Goal: Task Accomplishment & Management: Manage account settings

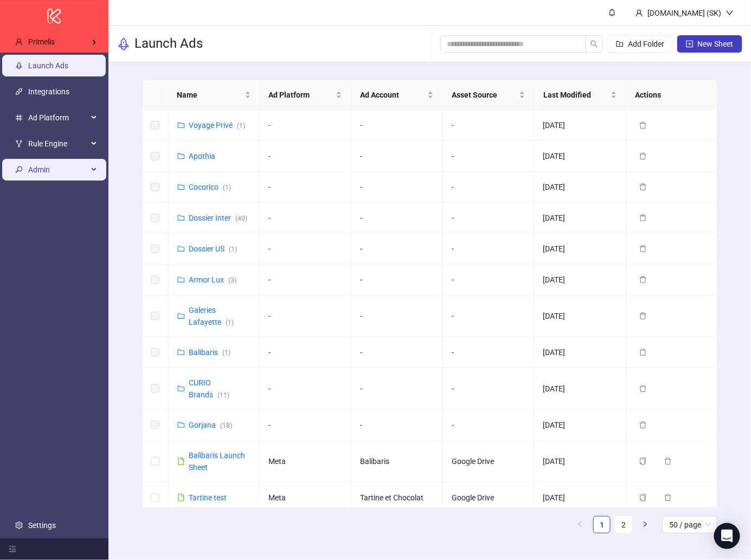
click at [64, 168] on span "Admin" at bounding box center [58, 170] width 60 height 22
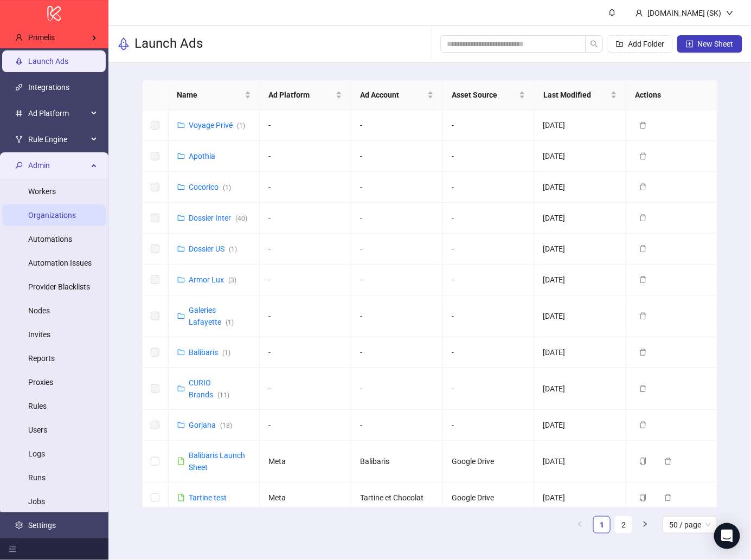
click at [67, 217] on link "Organizations" at bounding box center [52, 215] width 48 height 9
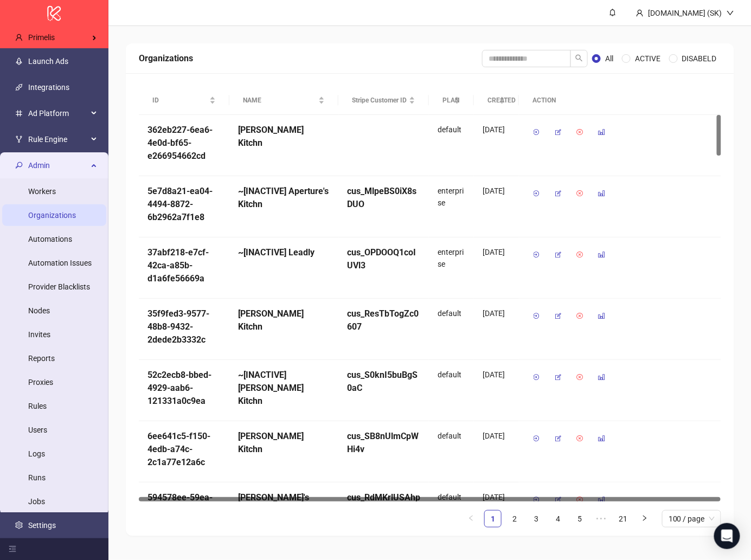
click at [272, 49] on div "Organizations All ACTIVE DISABELD" at bounding box center [430, 58] width 608 height 30
click at [313, 40] on div "Organizations All ACTIVE DISABELD ID NAME Stripe Customer ID PLAN CREATED ACTIO…" at bounding box center [429, 290] width 643 height 528
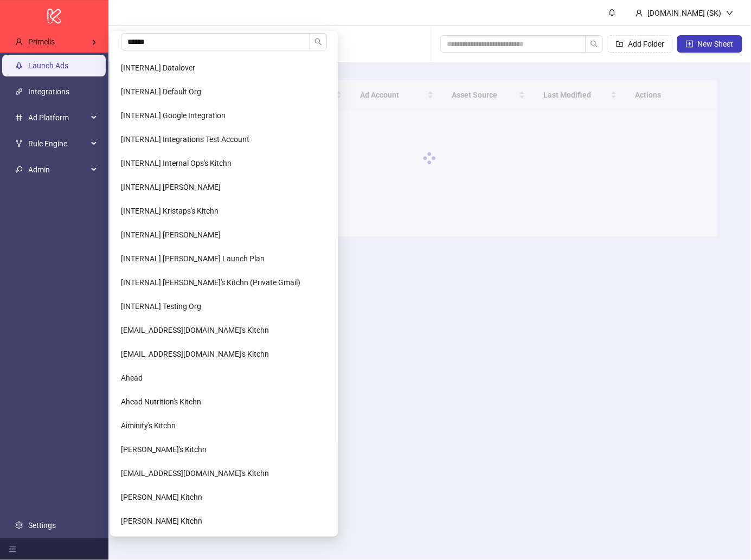
type input "*******"
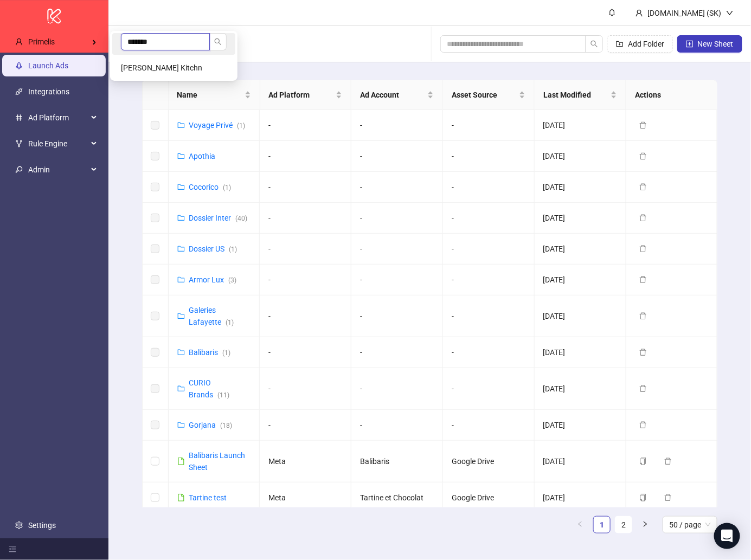
click at [144, 43] on input "*******" at bounding box center [165, 41] width 89 height 17
click at [169, 43] on input "*******" at bounding box center [165, 41] width 89 height 17
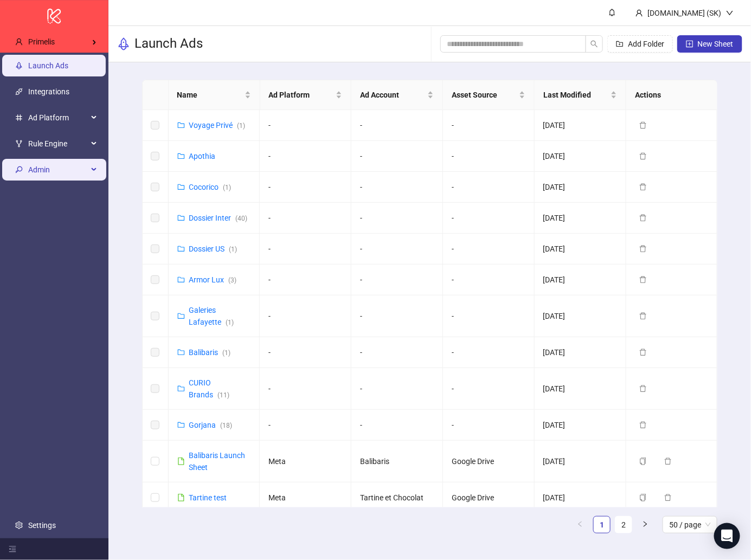
click at [76, 165] on span "Admin" at bounding box center [58, 170] width 60 height 22
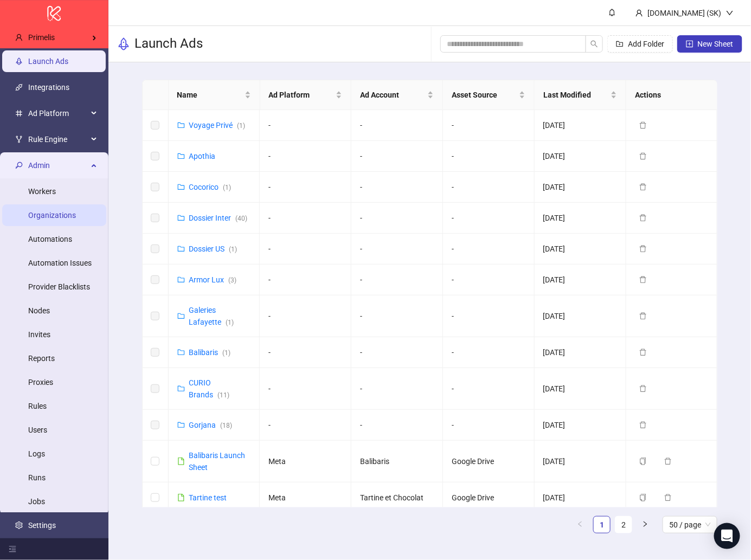
click at [58, 220] on link "Organizations" at bounding box center [52, 215] width 48 height 9
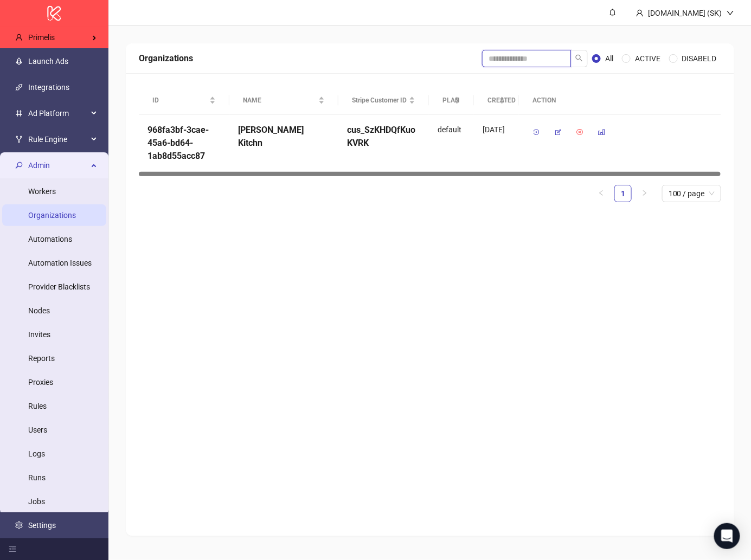
click at [526, 56] on input "search" at bounding box center [526, 58] width 89 height 17
type input "****"
click at [555, 129] on icon "button" at bounding box center [558, 133] width 8 height 8
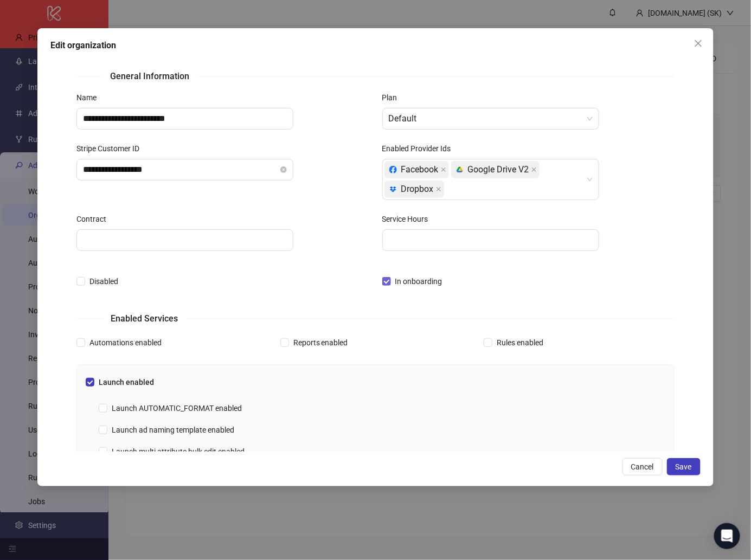
click at [388, 284] on span at bounding box center [386, 281] width 9 height 9
click at [679, 467] on span "Save" at bounding box center [684, 467] width 16 height 9
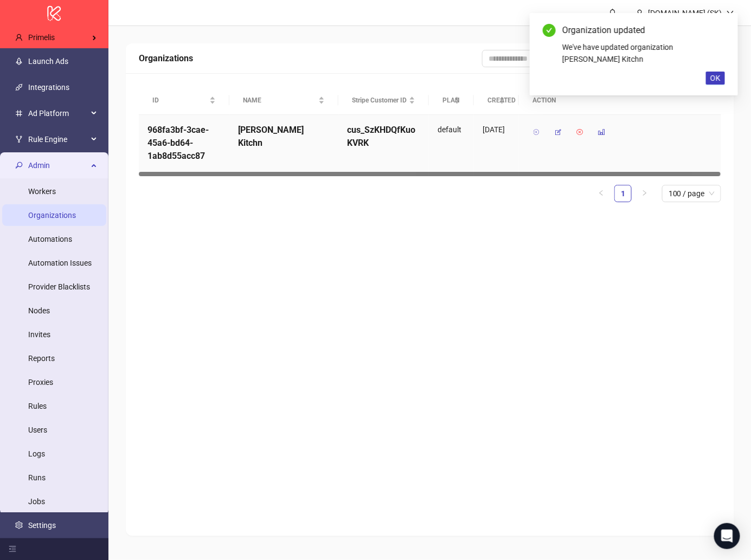
click at [532, 130] on icon "button" at bounding box center [536, 133] width 8 height 8
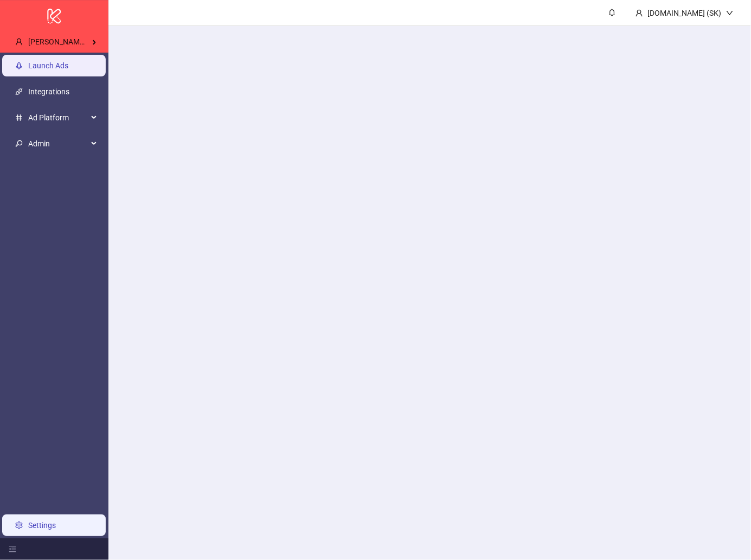
click at [56, 521] on link "Settings" at bounding box center [42, 525] width 28 height 9
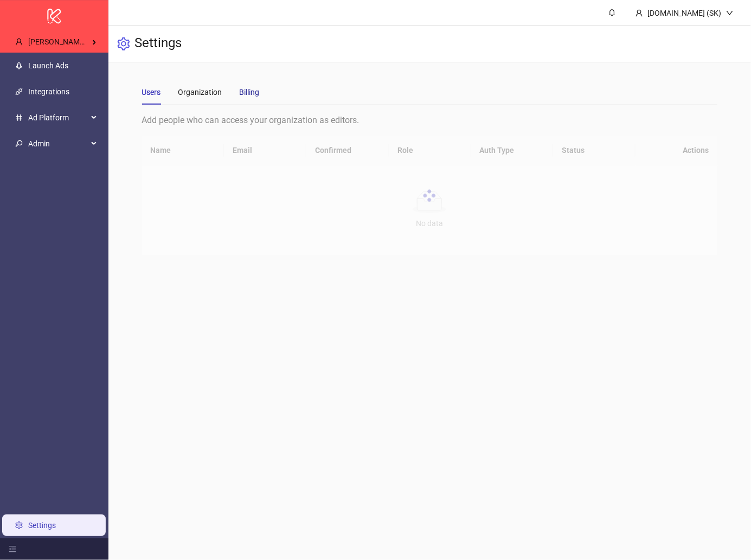
click at [243, 97] on div "Billing" at bounding box center [250, 92] width 20 height 12
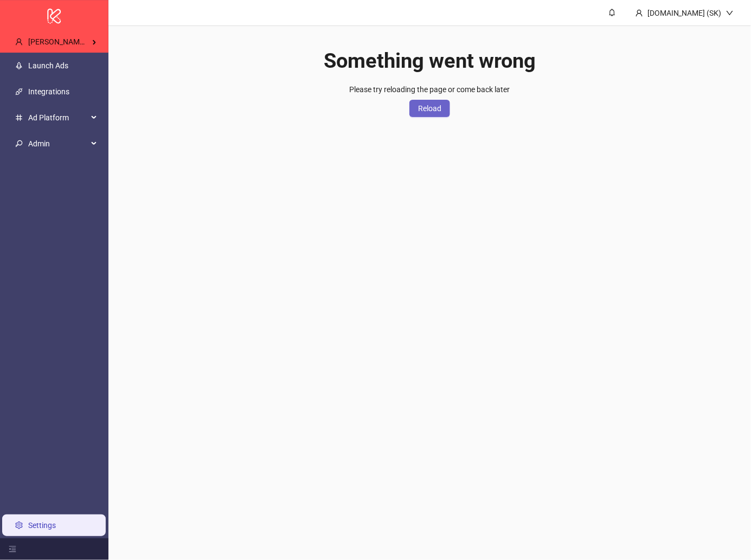
click at [435, 108] on span "Reload" at bounding box center [429, 108] width 23 height 9
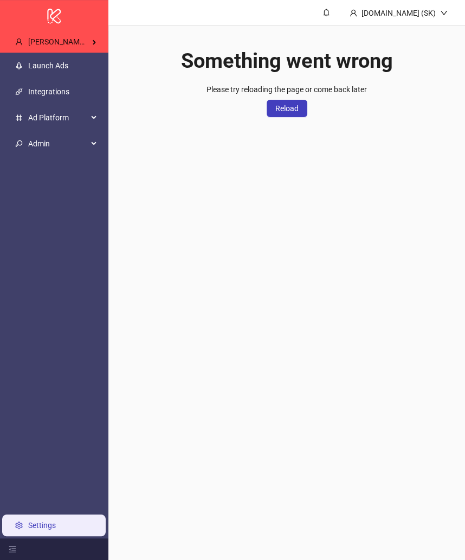
click at [307, 277] on main "Kitchn.io (SK) Something went wrong Please try reloading the page or come back …" at bounding box center [286, 280] width 357 height 560
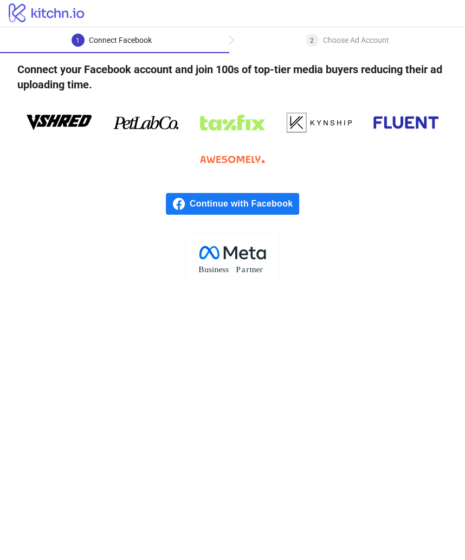
click at [221, 324] on main "1 Connect Facebook 2 Choose Ad Account Connect your Facebook account and join 1…" at bounding box center [232, 293] width 465 height 533
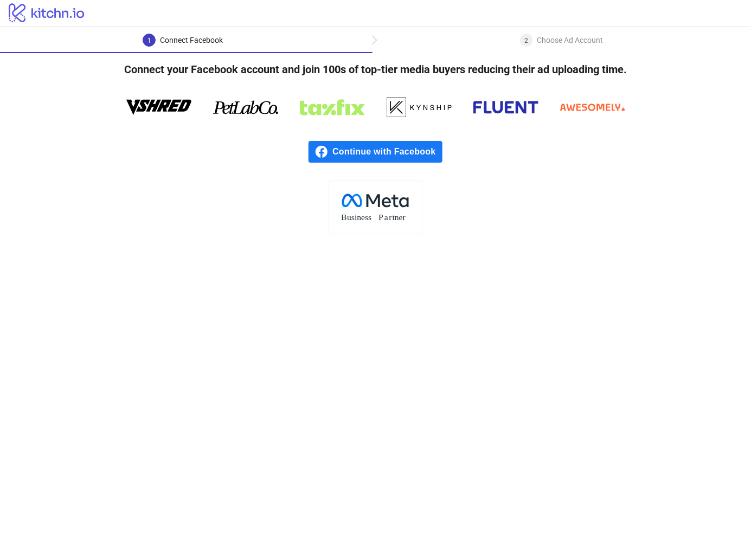
click at [117, 260] on main "1 Connect Facebook 2 Choose Ad Account Connect your Facebook account and join 1…" at bounding box center [375, 293] width 751 height 533
click at [158, 290] on main "1 Connect Facebook 2 Choose Ad Account Connect your Facebook account and join 1…" at bounding box center [375, 293] width 751 height 533
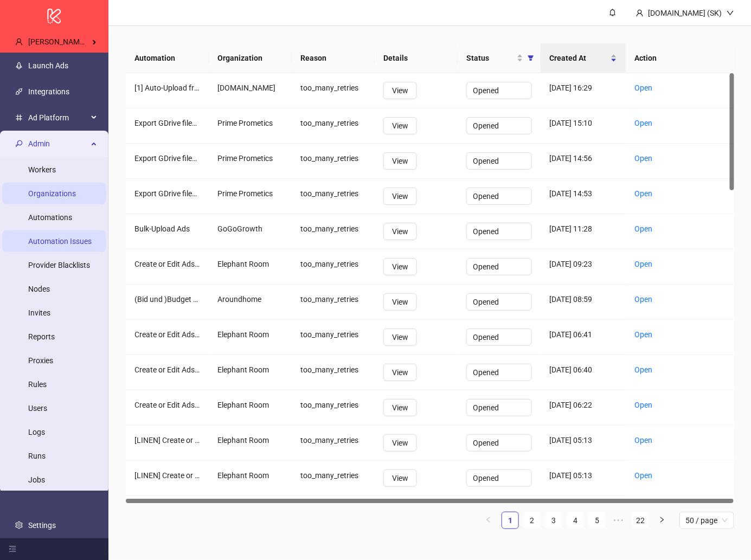
click at [70, 189] on link "Organizations" at bounding box center [52, 193] width 48 height 9
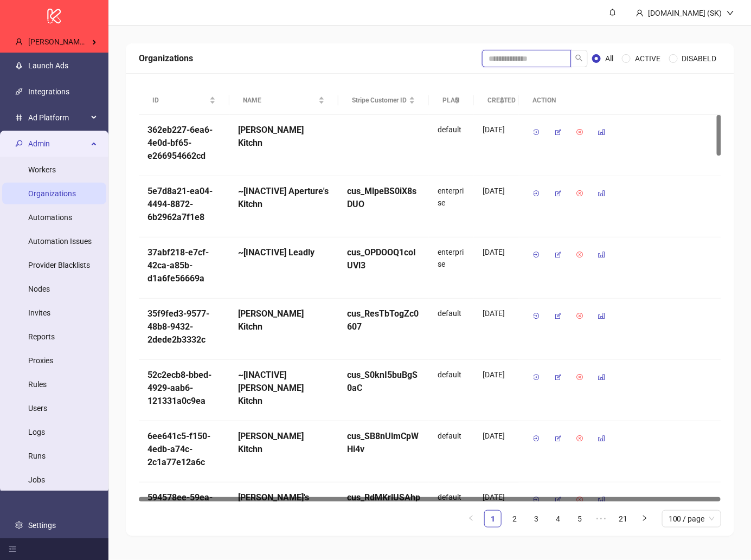
click at [529, 60] on input "search" at bounding box center [526, 58] width 89 height 17
type input "*******"
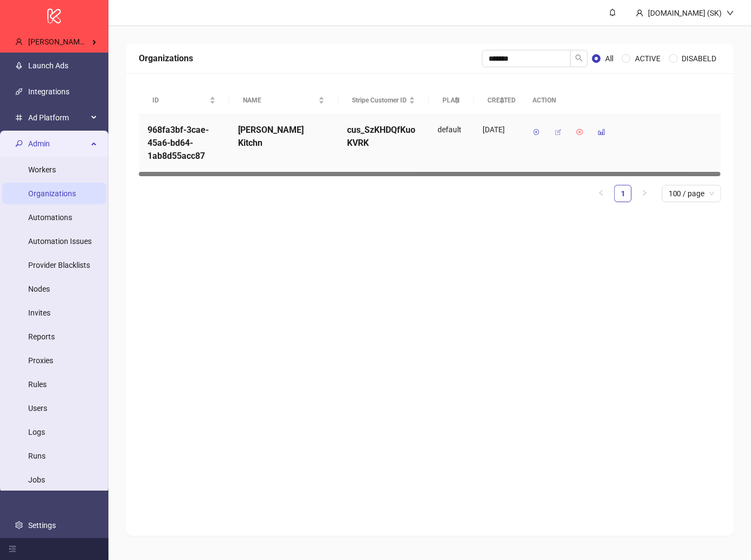
click at [557, 133] on icon "button" at bounding box center [558, 133] width 8 height 8
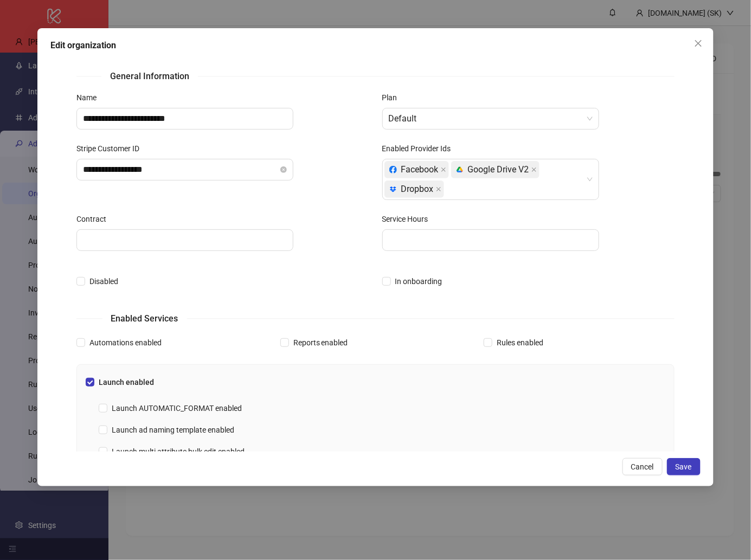
scroll to position [254, 0]
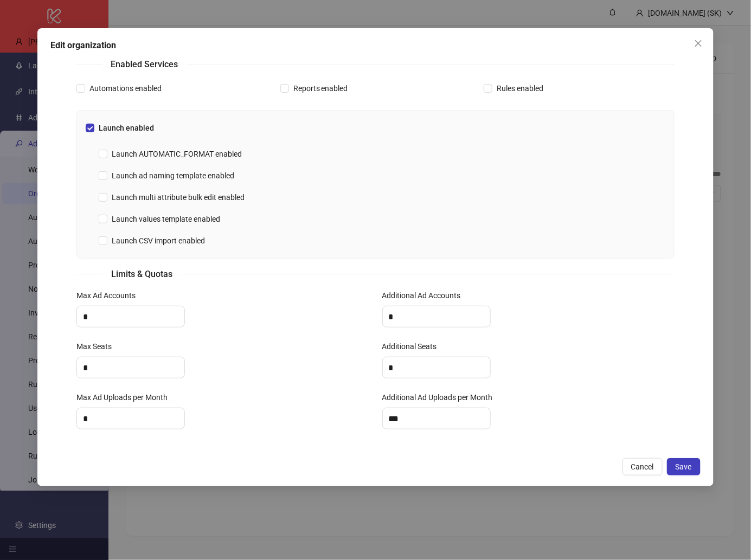
click at [306, 282] on form "**********" at bounding box center [375, 128] width 598 height 627
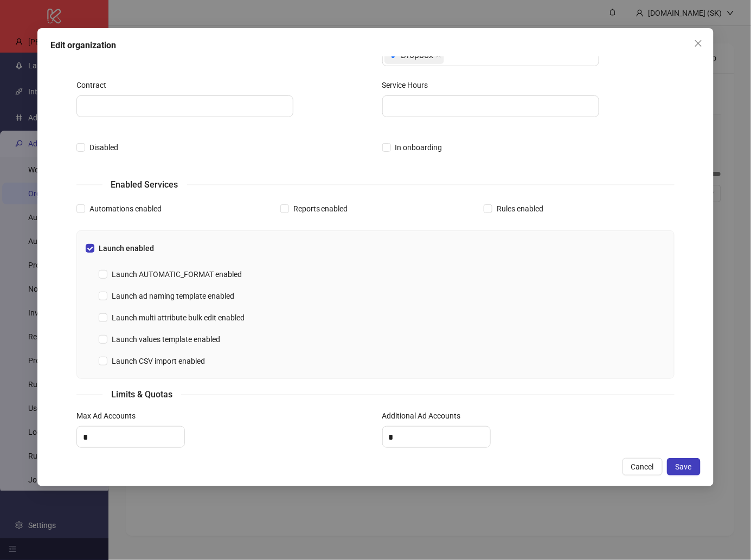
scroll to position [125, 0]
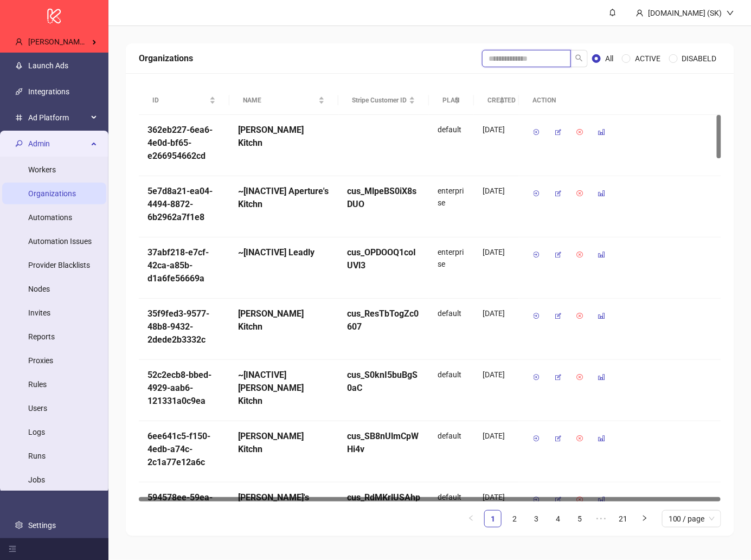
click at [506, 51] on input "search" at bounding box center [526, 58] width 89 height 17
type input "*******"
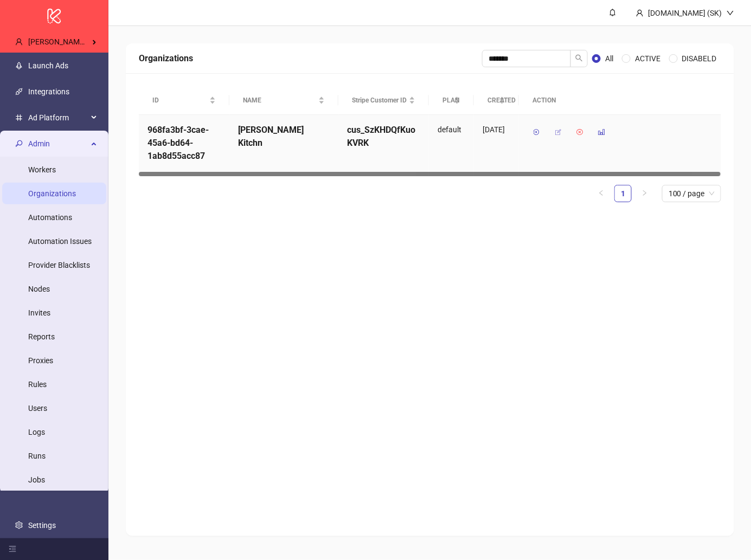
click at [556, 129] on icon "button" at bounding box center [558, 133] width 8 height 8
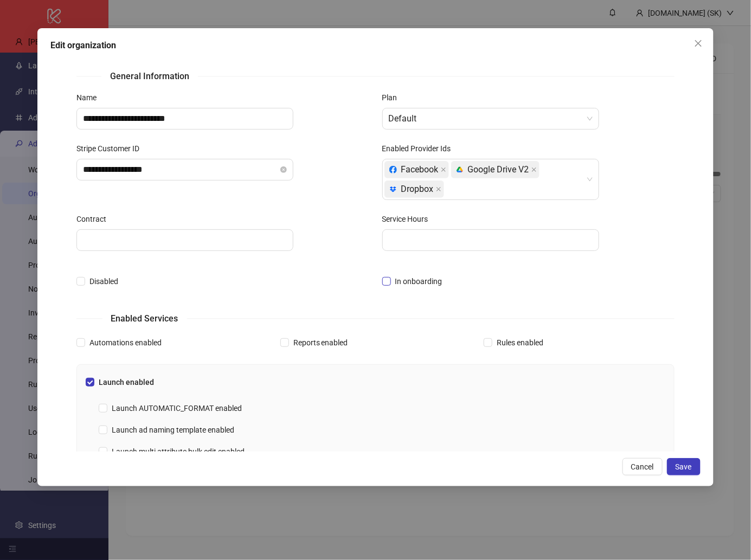
scroll to position [254, 0]
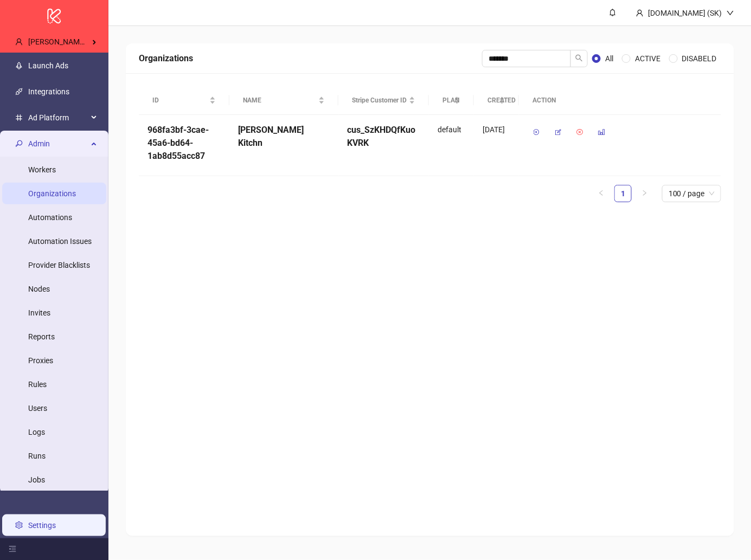
click at [56, 525] on link "Settings" at bounding box center [42, 525] width 28 height 9
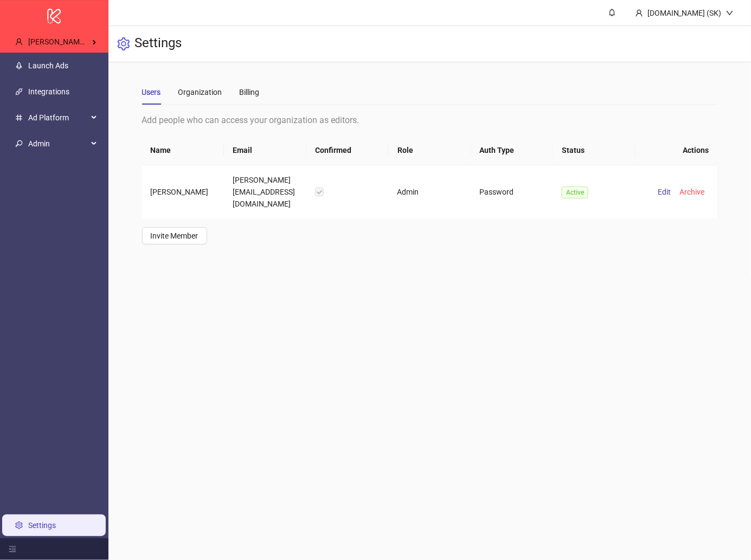
click at [235, 100] on div "Users Organization Billing" at bounding box center [201, 92] width 118 height 25
click at [248, 99] on div "Billing" at bounding box center [250, 92] width 20 height 25
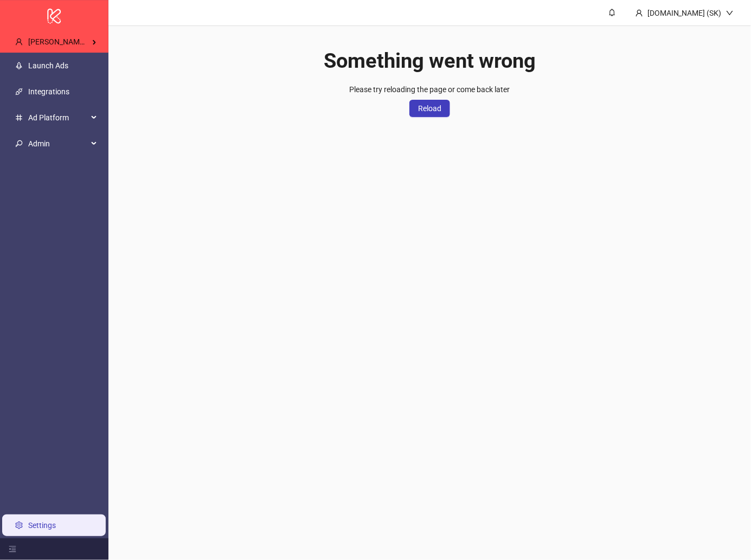
click at [338, 142] on main "[DOMAIN_NAME] (SK) Something went wrong Please try reloading the page or come b…" at bounding box center [429, 280] width 643 height 560
click at [292, 306] on main "[DOMAIN_NAME] (SK) Something went wrong Please try reloading the page or come b…" at bounding box center [429, 280] width 643 height 560
